Goal: Find specific page/section: Find specific page/section

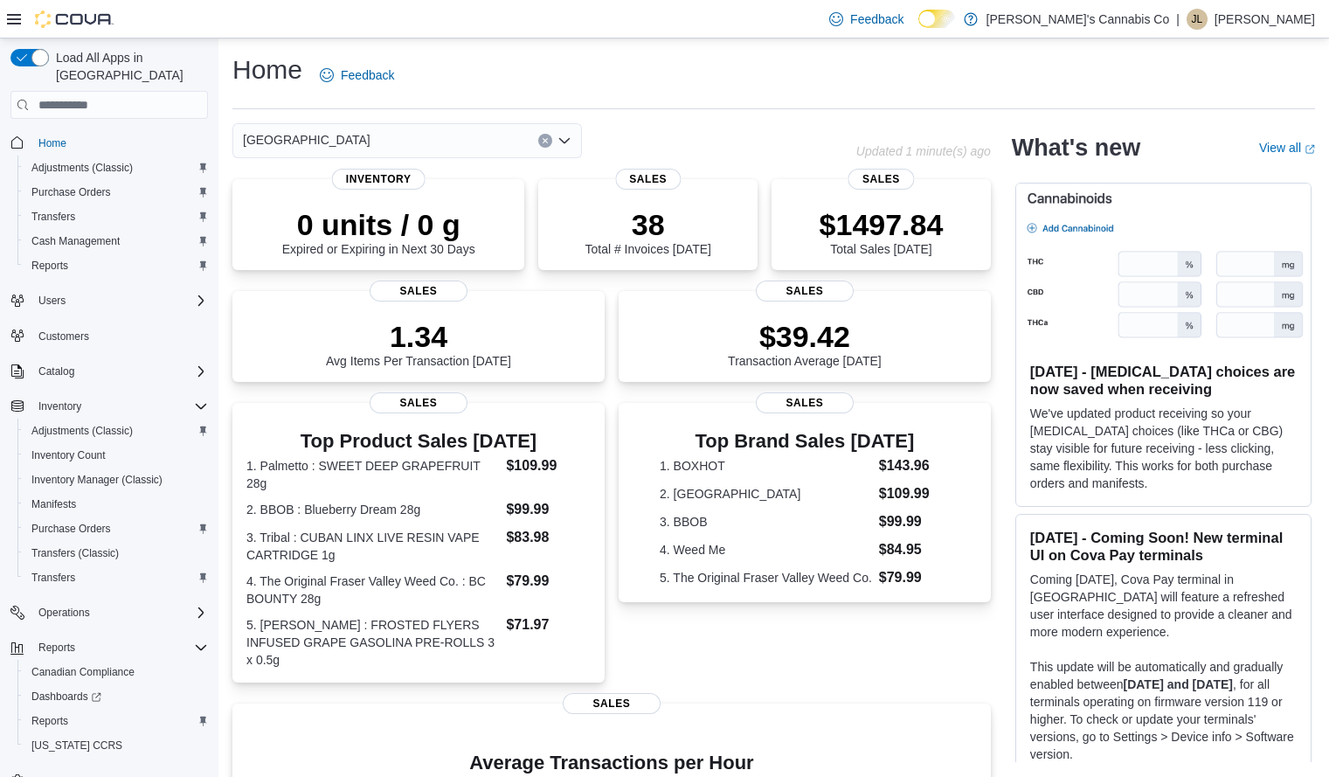
click at [569, 140] on icon "Open list of options" at bounding box center [564, 140] width 10 height 5
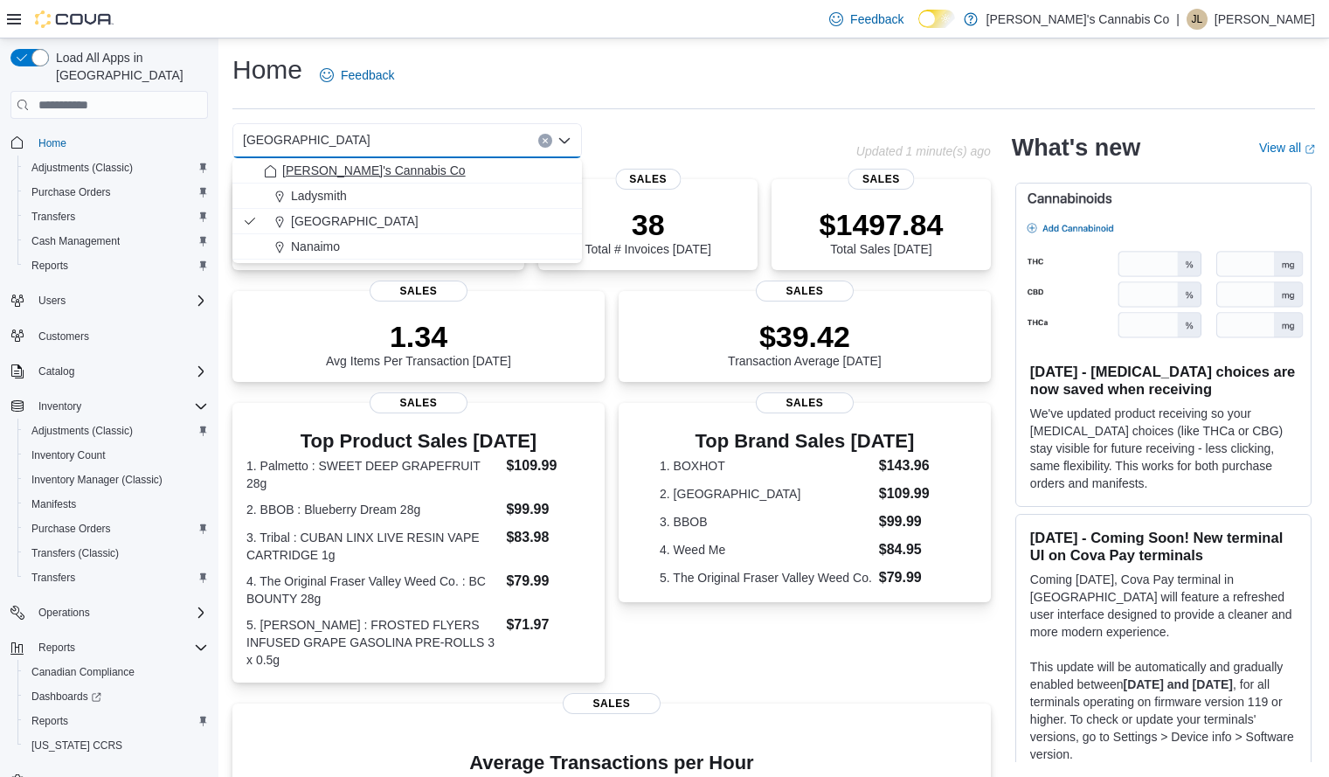
click at [430, 183] on button "[PERSON_NAME]'s Cannabis Co" at bounding box center [406, 170] width 349 height 25
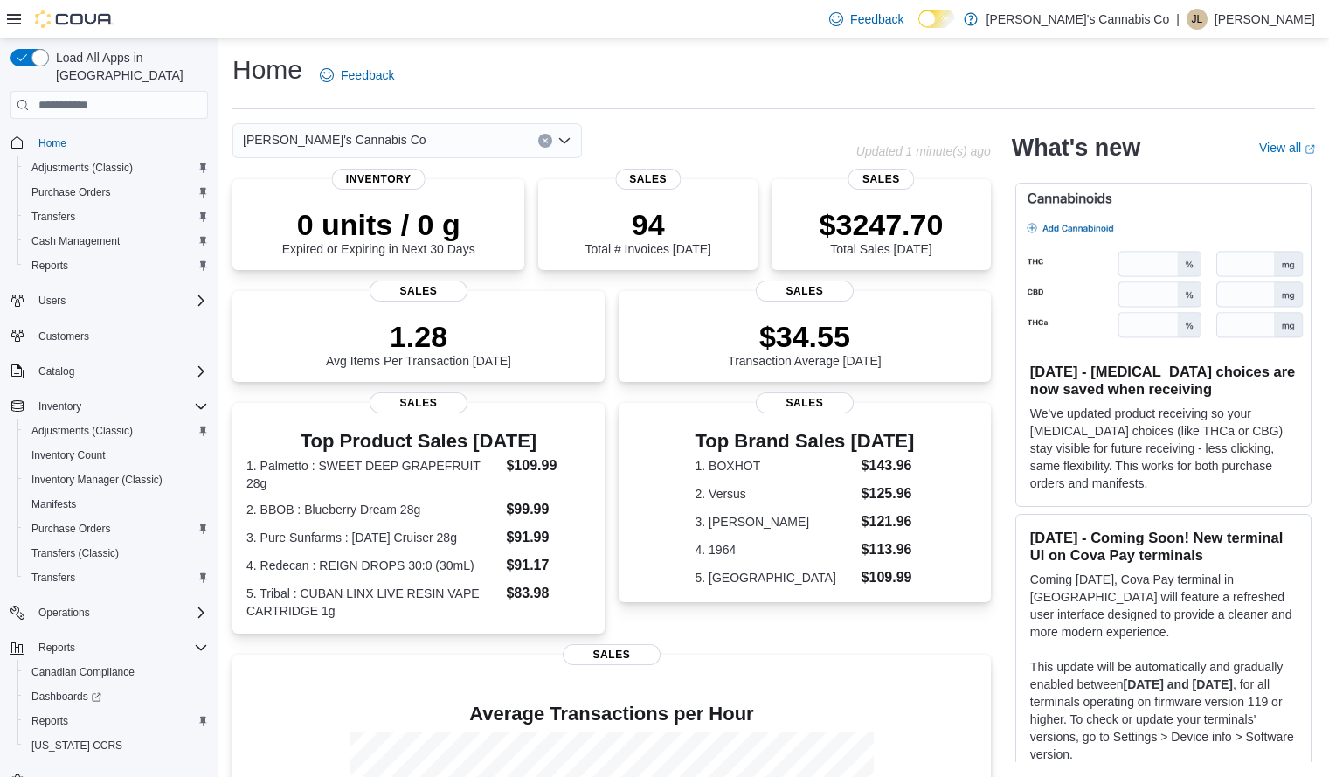
click at [564, 142] on icon "Open list of options" at bounding box center [564, 141] width 14 height 14
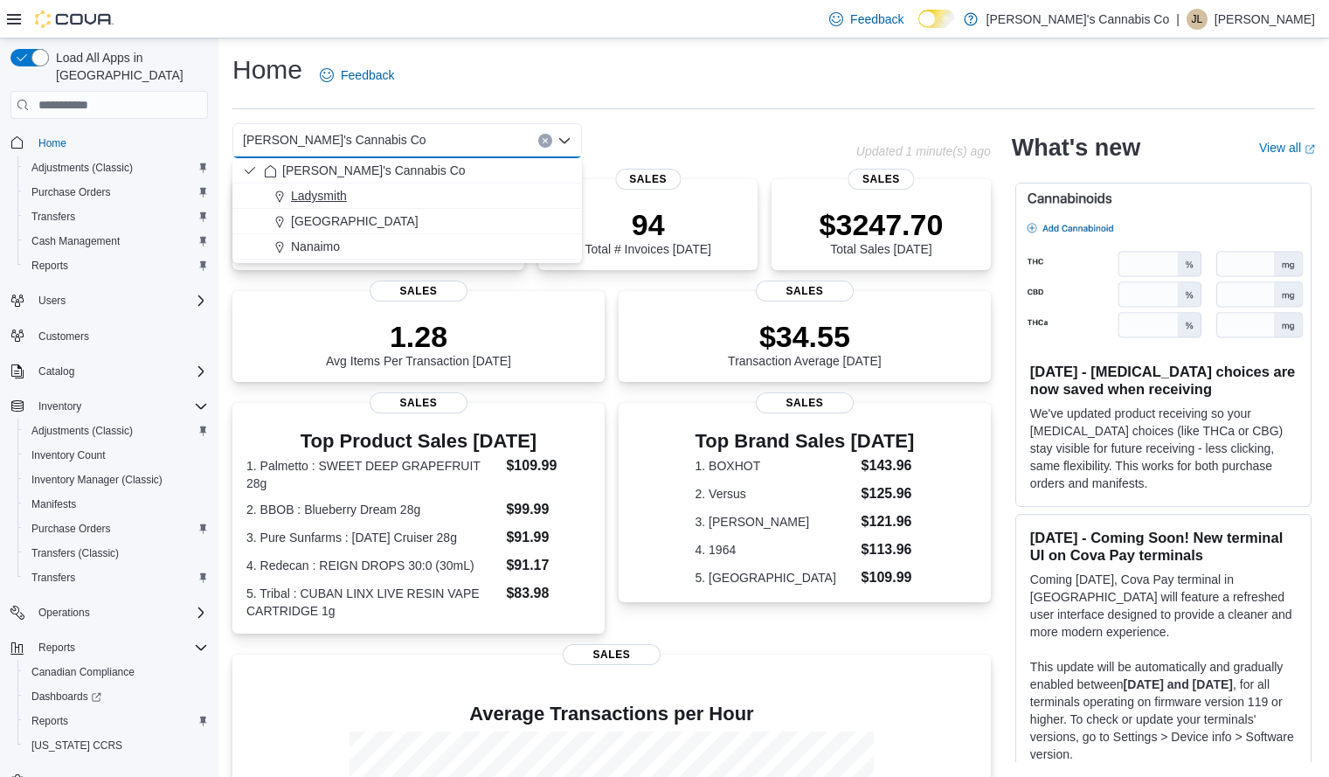
click at [363, 186] on button "Ladysmith" at bounding box center [406, 195] width 349 height 25
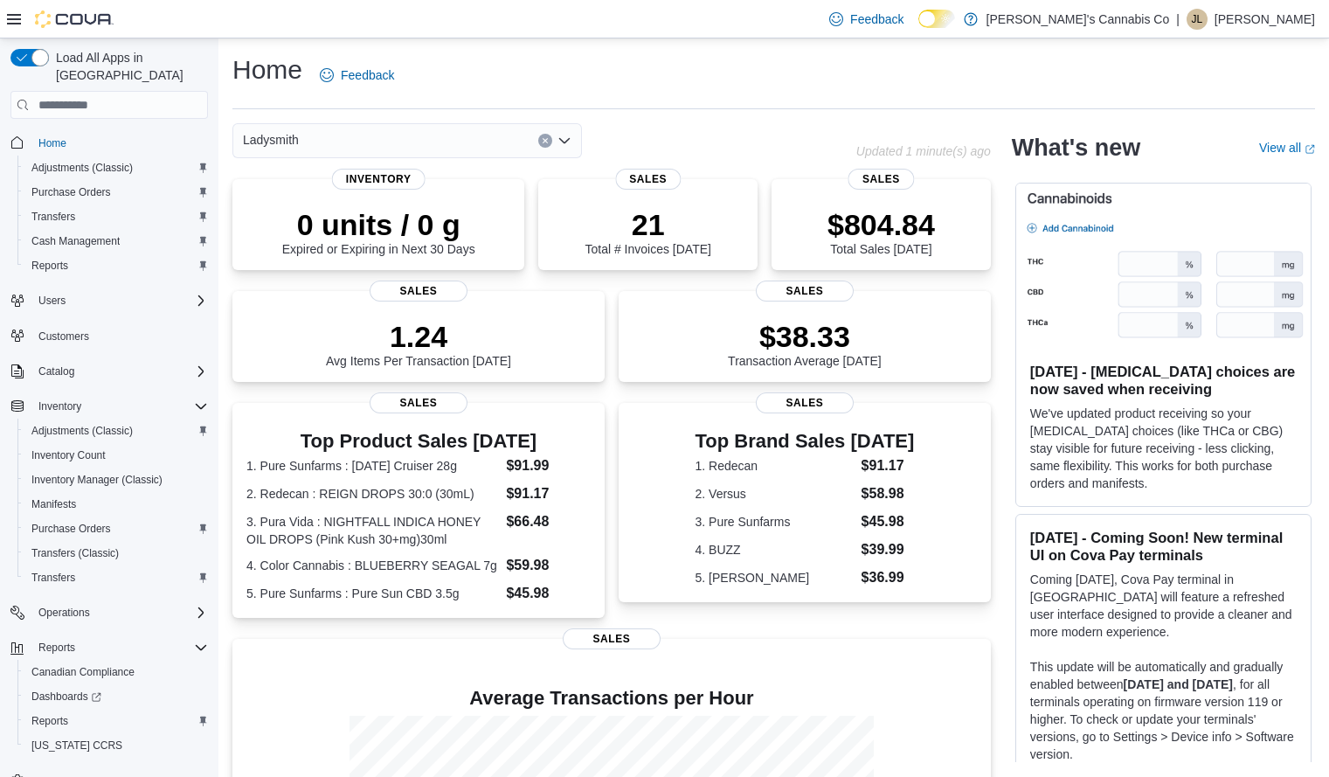
click at [569, 142] on icon "Open list of options" at bounding box center [564, 141] width 14 height 14
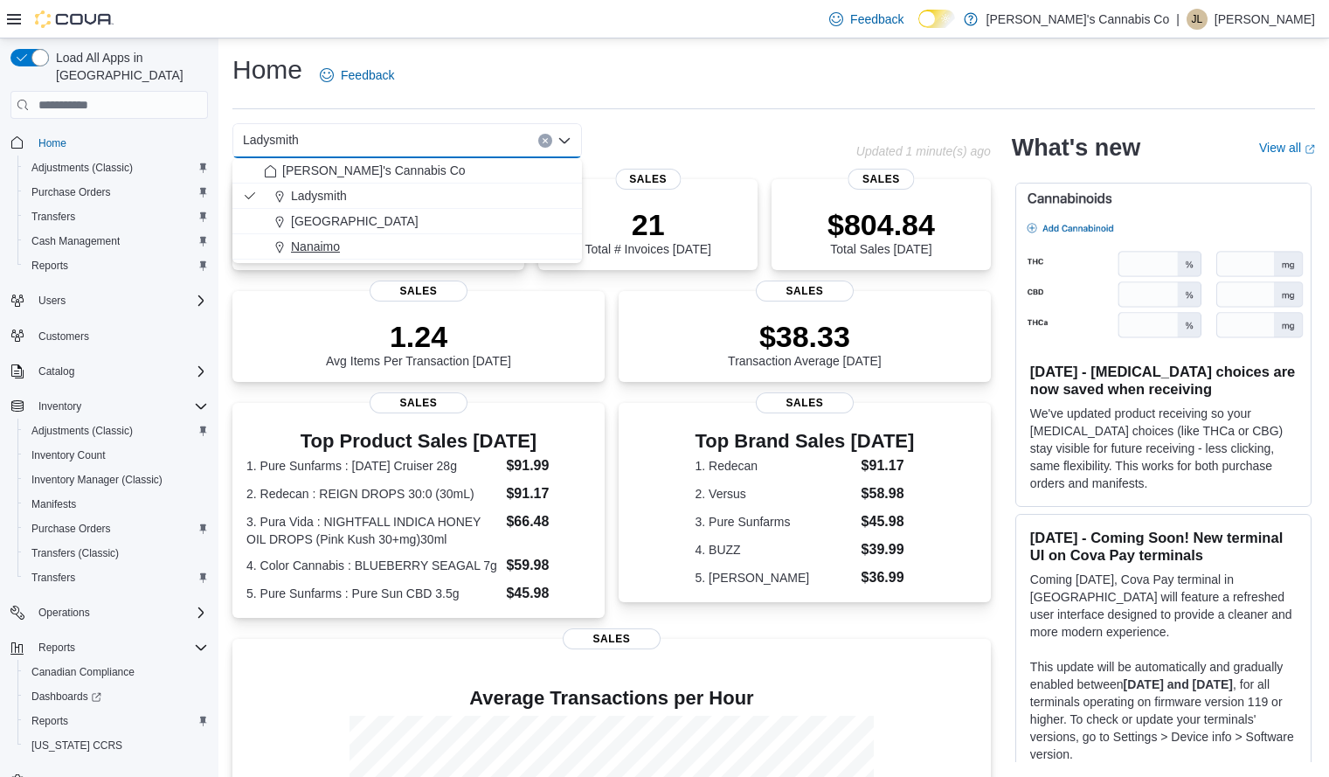
click at [418, 239] on div "Nanaimo" at bounding box center [418, 246] width 308 height 17
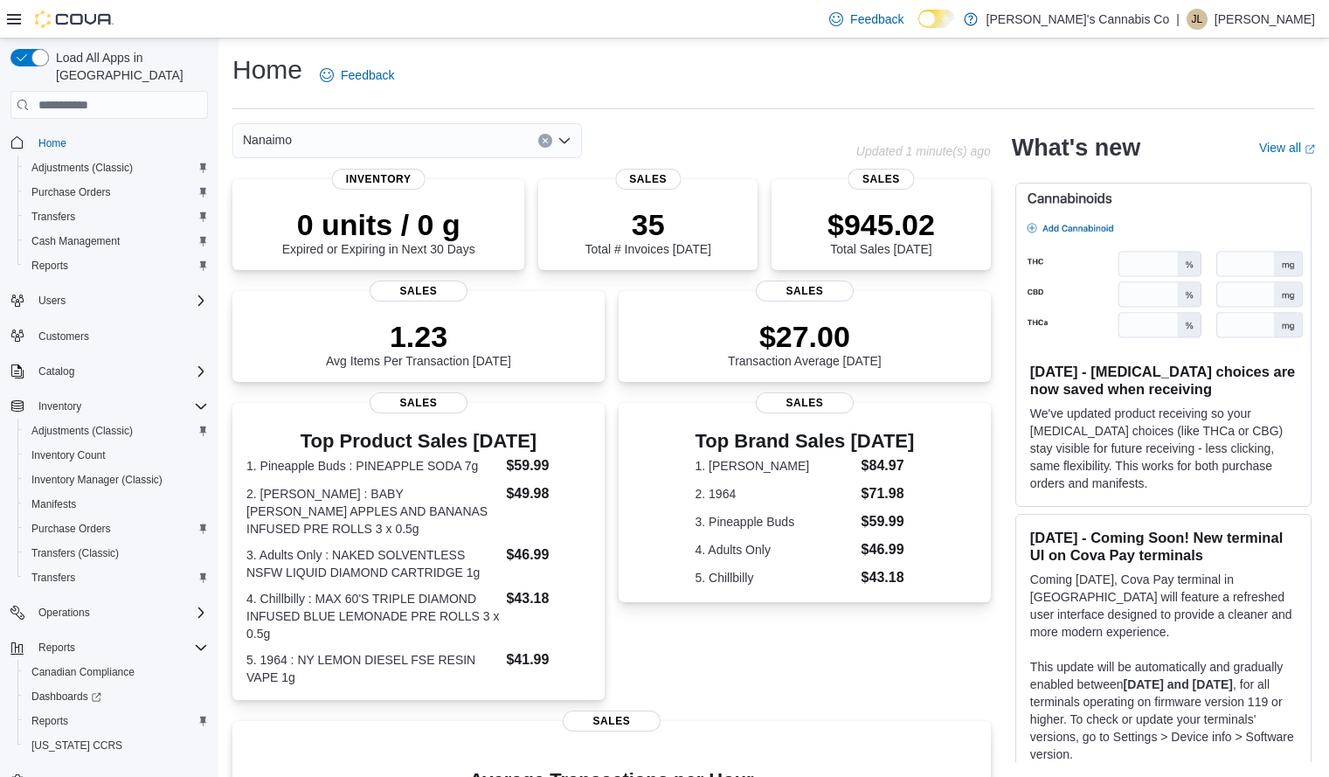
click at [563, 138] on icon "Open list of options" at bounding box center [564, 141] width 14 height 14
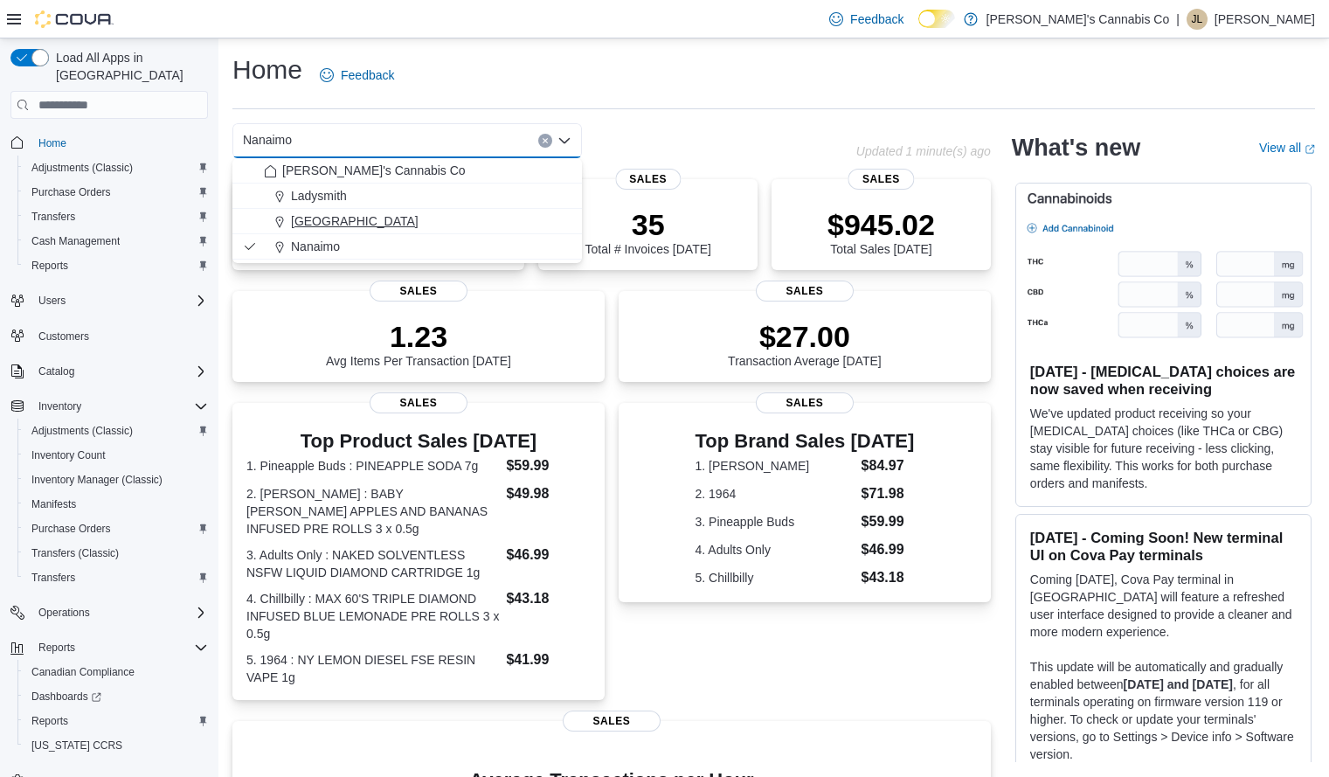
click at [371, 222] on span "[GEOGRAPHIC_DATA]" at bounding box center [355, 220] width 128 height 17
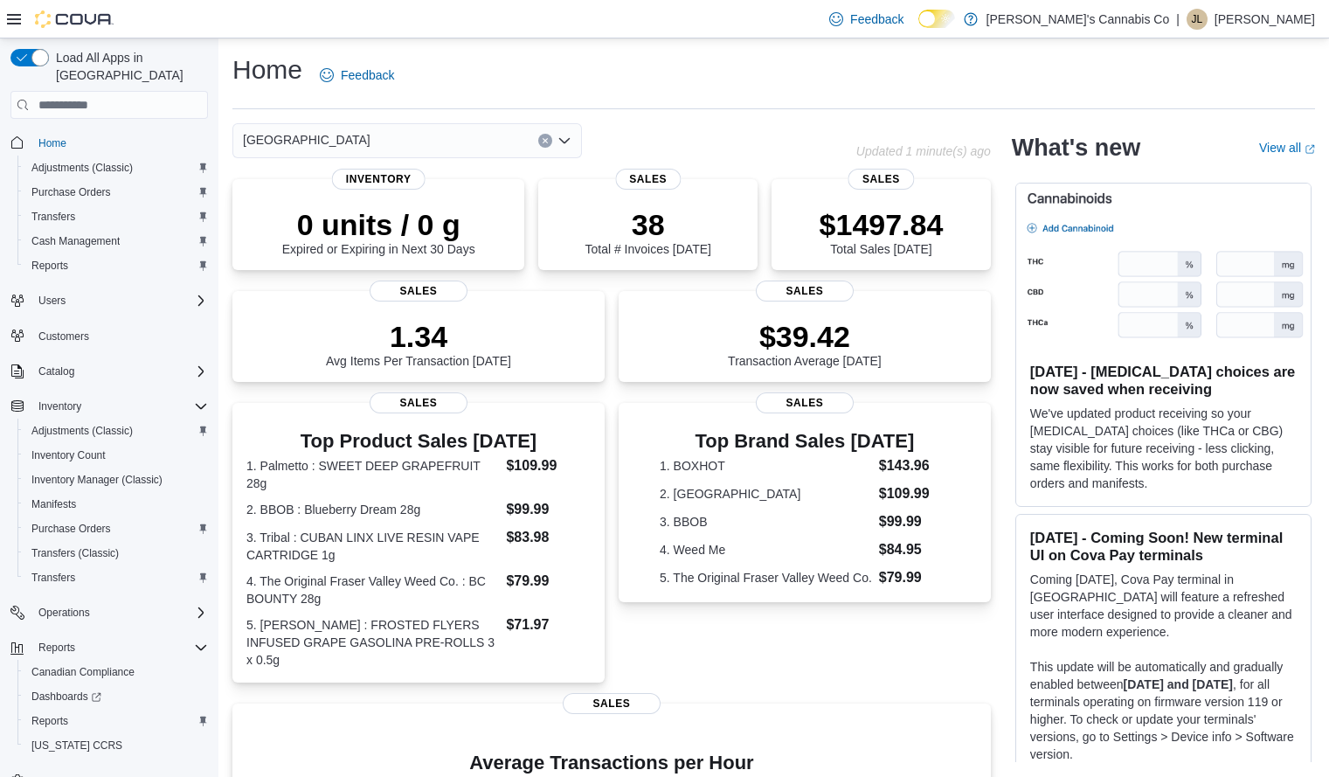
click at [634, 79] on div "Home Feedback" at bounding box center [773, 74] width 1082 height 45
click at [700, 146] on div "[GEOGRAPHIC_DATA]" at bounding box center [544, 140] width 624 height 35
